Goal: Transaction & Acquisition: Purchase product/service

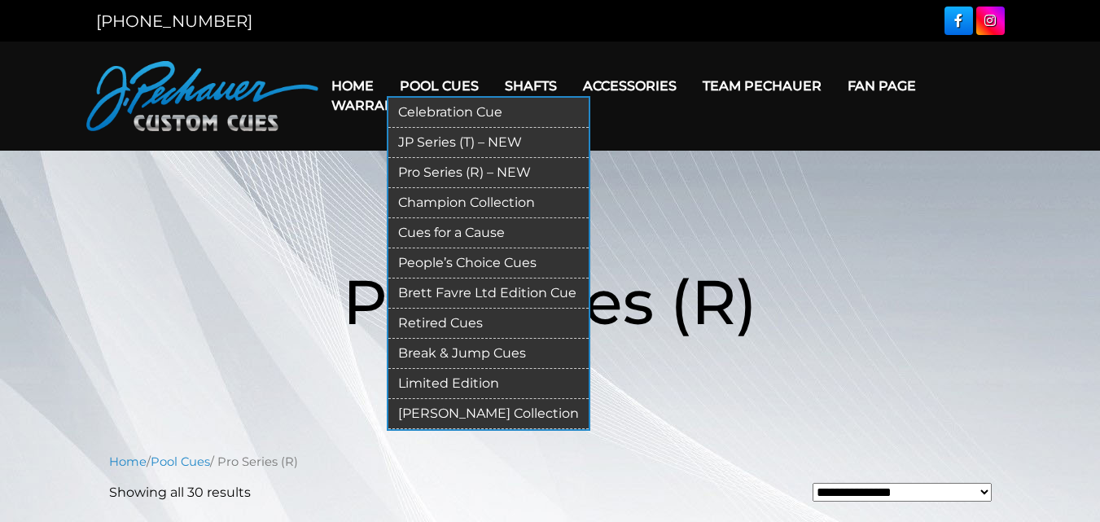
click at [440, 166] on link "Pro Series (R) – NEW" at bounding box center [488, 173] width 200 height 30
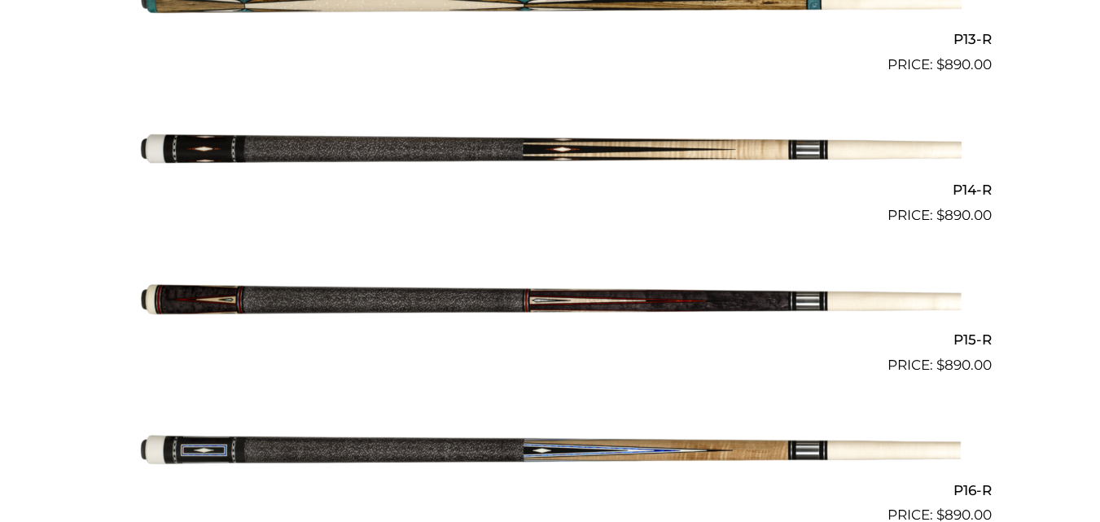
scroll to position [2393, 0]
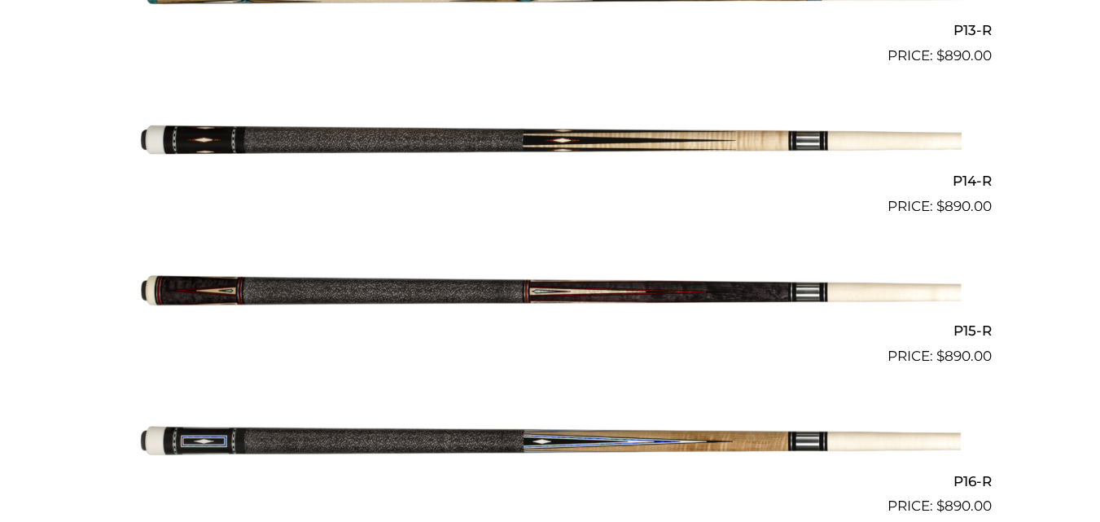
click at [462, 296] on img at bounding box center [550, 292] width 822 height 137
